Goal: Task Accomplishment & Management: Complete application form

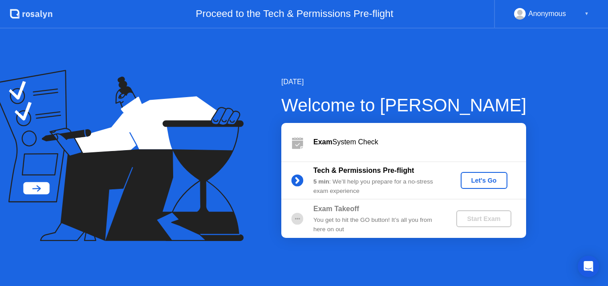
click at [493, 180] on div "Let's Go" at bounding box center [485, 180] width 40 height 7
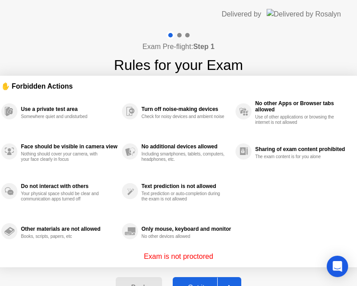
click at [305, 250] on div "Use a private test area Somewhere quiet and undisturbed Face should be visible …" at bounding box center [178, 171] width 355 height 160
click at [257, 269] on div "Exam Pre-flight: Step 1 Rules for your Exam ✋ Forbidden Actions Use a private t…" at bounding box center [178, 170] width 357 height 282
click at [212, 267] on div "Back Got it" at bounding box center [178, 287] width 136 height 41
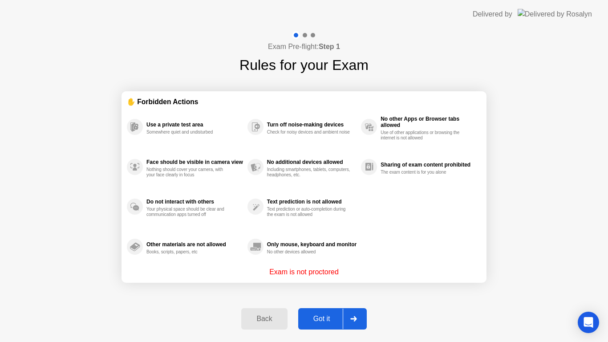
click at [332, 318] on div "Got it" at bounding box center [322, 319] width 42 height 8
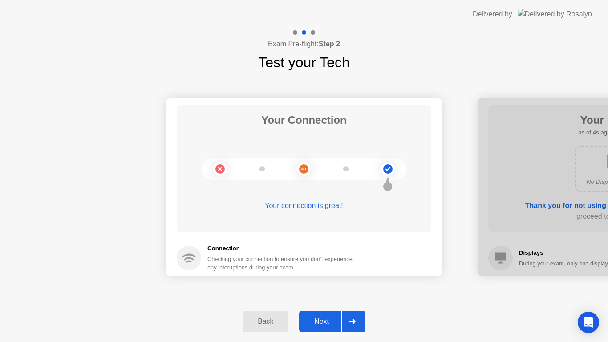
click at [335, 321] on div "Next" at bounding box center [322, 322] width 40 height 8
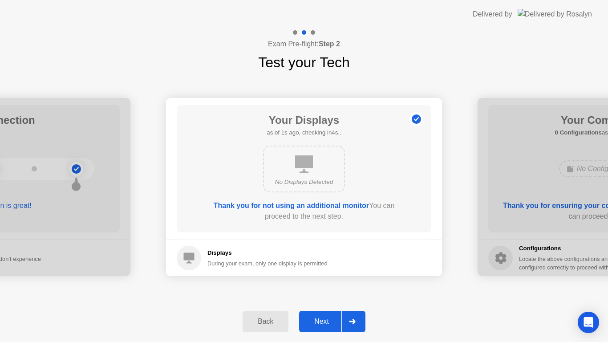
click at [336, 314] on button "Next" at bounding box center [332, 321] width 66 height 21
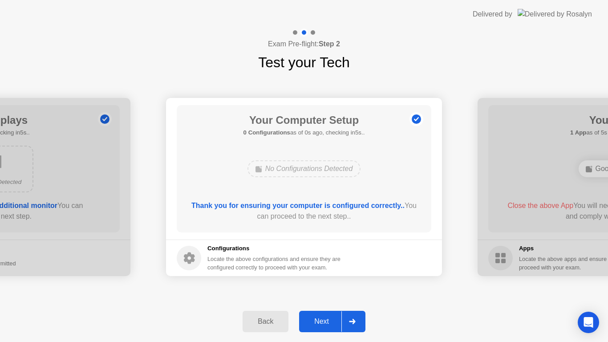
click at [335, 315] on button "Next" at bounding box center [332, 321] width 66 height 21
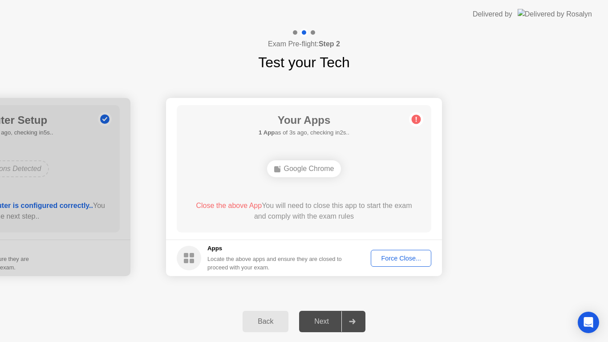
click at [391, 256] on div "Force Close..." at bounding box center [401, 258] width 54 height 7
click at [332, 323] on div "Next" at bounding box center [322, 322] width 40 height 8
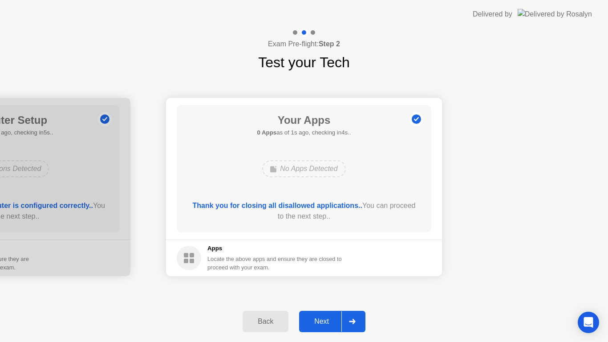
click at [329, 326] on div "Next" at bounding box center [322, 322] width 40 height 8
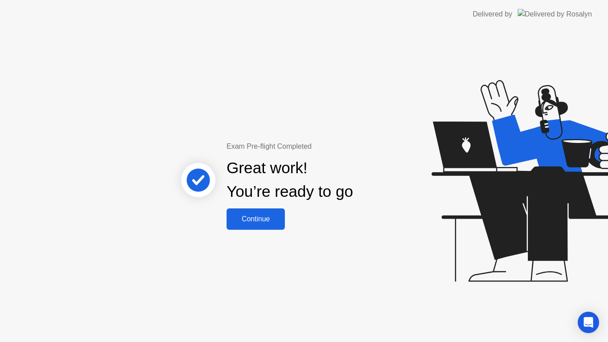
drag, startPoint x: 16, startPoint y: 14, endPoint x: 58, endPoint y: 53, distance: 57.4
click at [16, 14] on header "Delivered by" at bounding box center [304, 14] width 608 height 29
click at [277, 225] on button "Continue" at bounding box center [256, 218] width 58 height 21
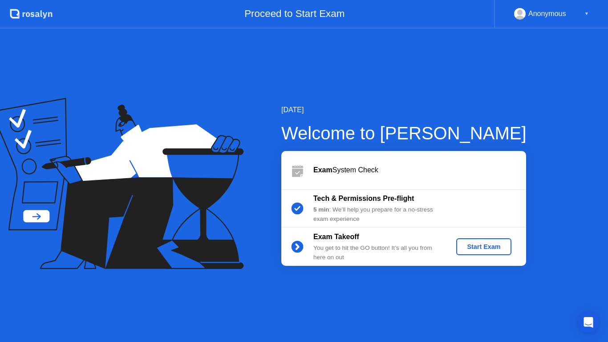
click at [314, 167] on b "Exam" at bounding box center [323, 170] width 19 height 8
click at [585, 14] on div "▼" at bounding box center [587, 14] width 4 height 12
click at [587, 14] on div "▼" at bounding box center [587, 14] width 4 height 12
click at [306, 167] on div at bounding box center [297, 170] width 32 height 18
click at [299, 174] on icon at bounding box center [297, 172] width 11 height 8
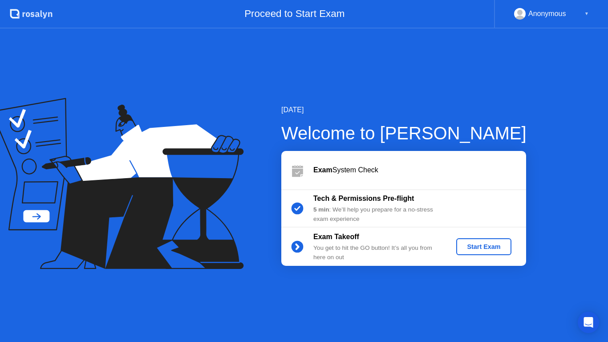
click at [20, 0] on div ".st0{fill:#f0f8ff;} .st1{fill:#d4e3ff;} .st2{fill:#b4c2ff;} background" at bounding box center [26, 14] width 53 height 29
